Goal: Check status: Check status

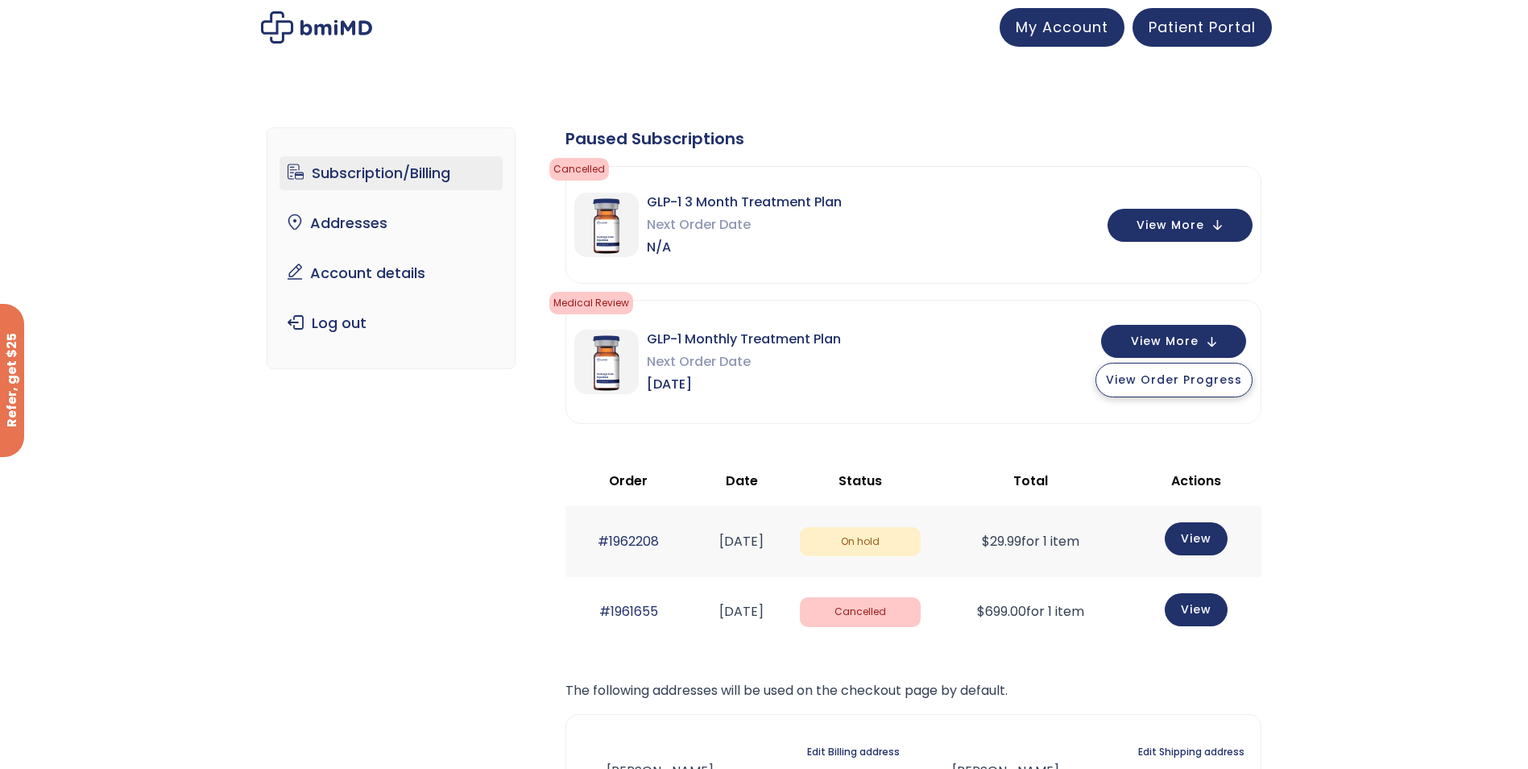
click at [1203, 372] on span "View Order Progress" at bounding box center [1174, 379] width 136 height 16
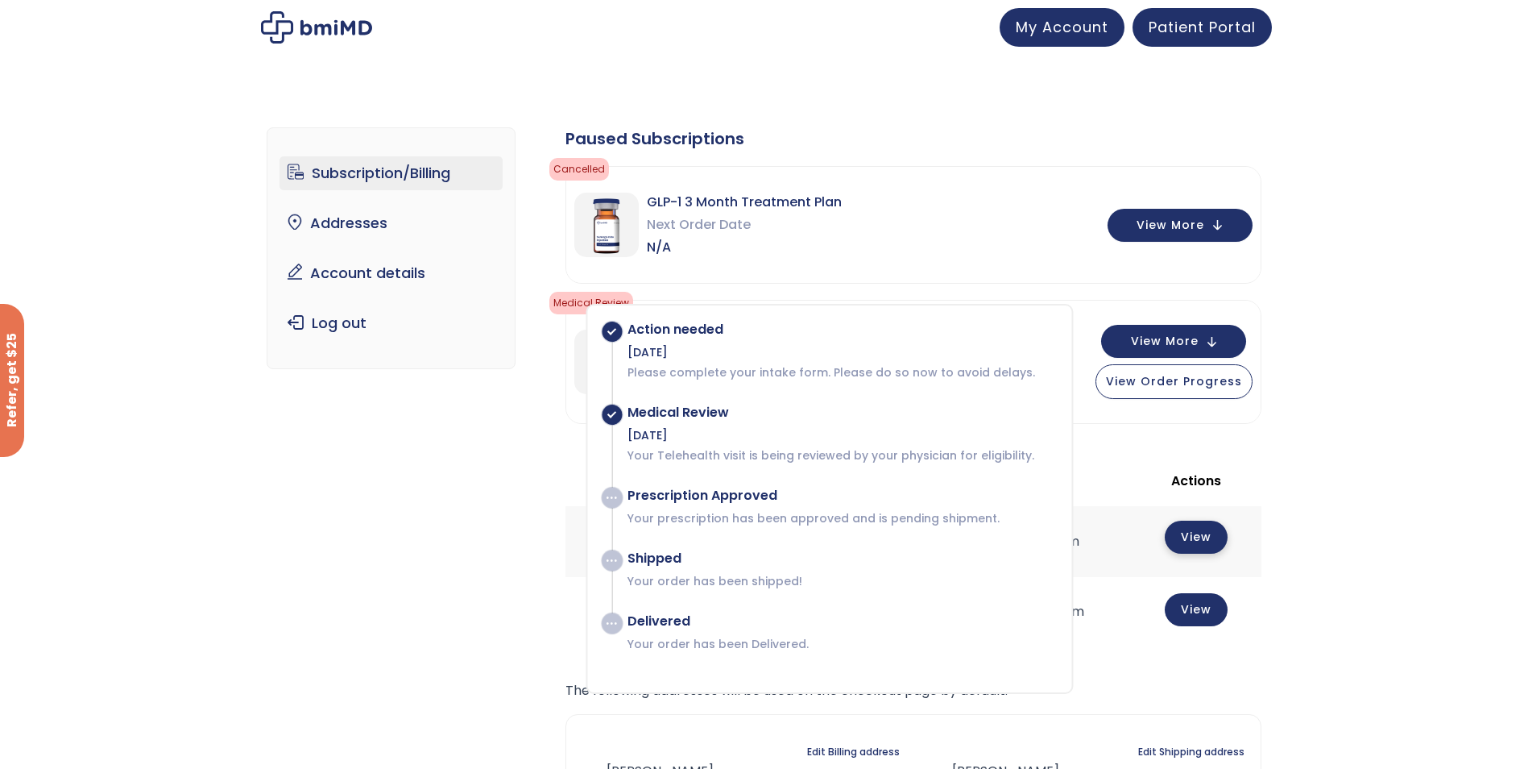
click at [1200, 527] on link "View" at bounding box center [1196, 536] width 63 height 33
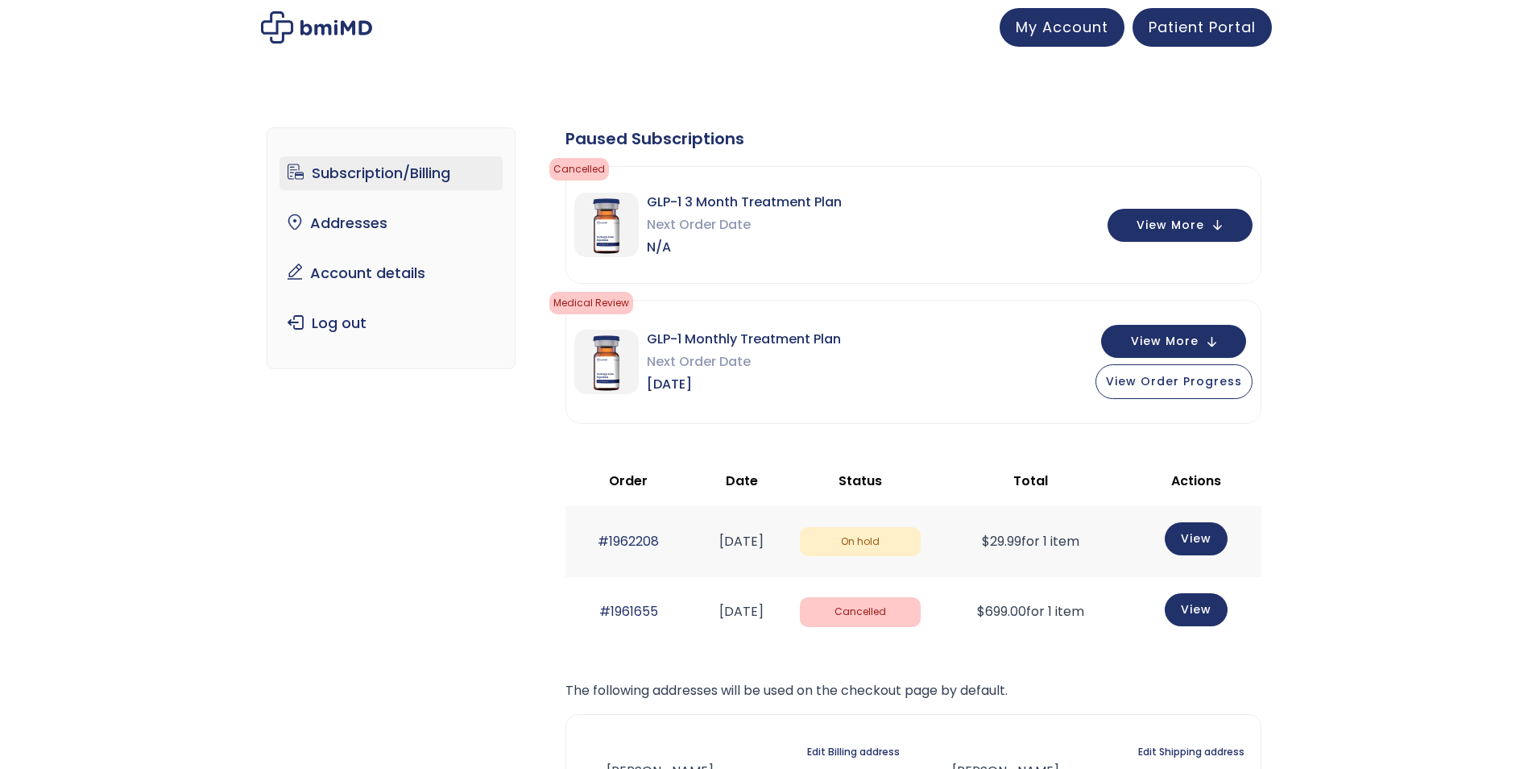
click at [1193, 358] on div "View More View Order Progress" at bounding box center [1174, 362] width 157 height 74
click at [1190, 387] on button "View Order Progress" at bounding box center [1174, 380] width 157 height 35
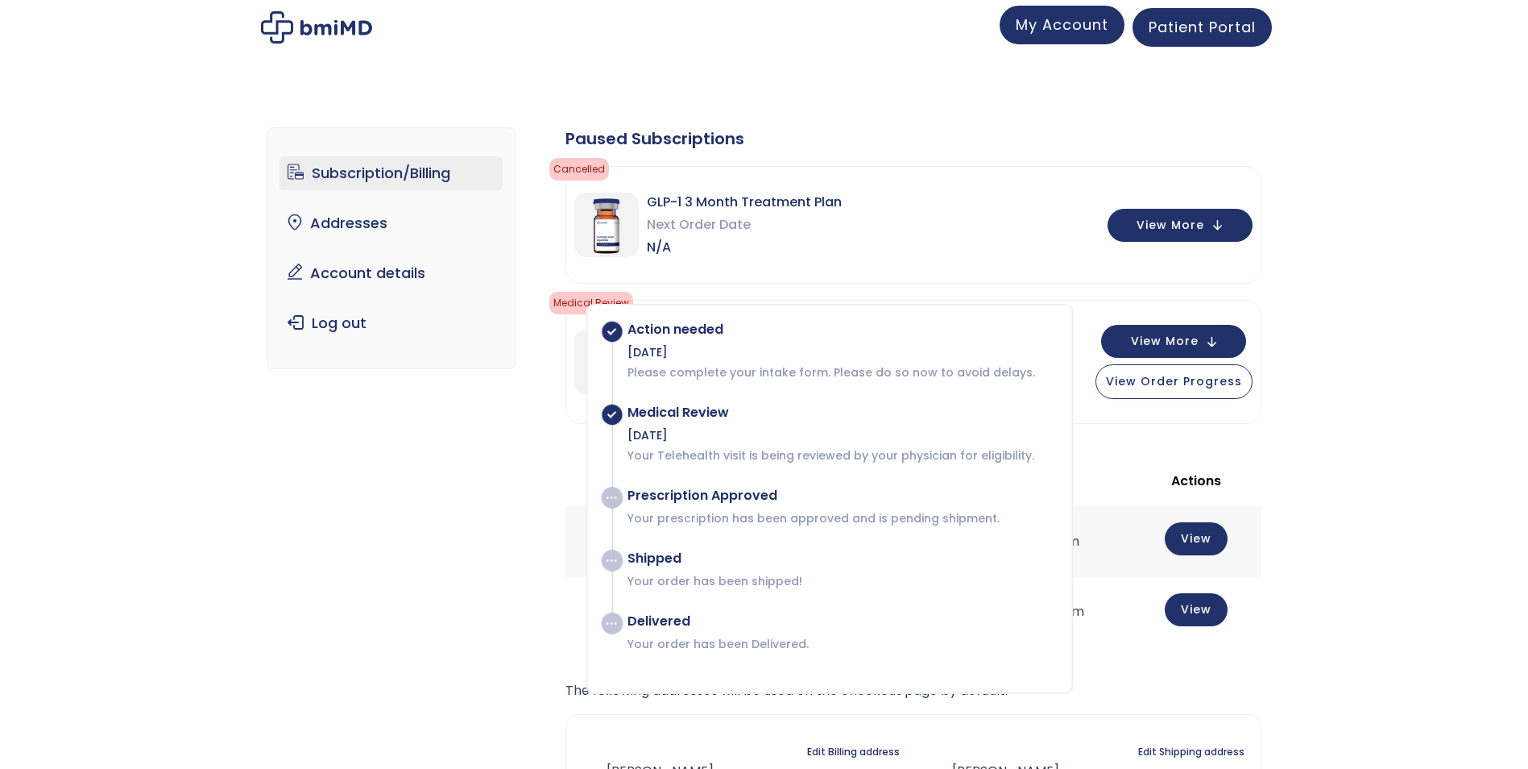
click at [1021, 23] on span "My Account" at bounding box center [1062, 25] width 93 height 20
